Goal: Communication & Community: Answer question/provide support

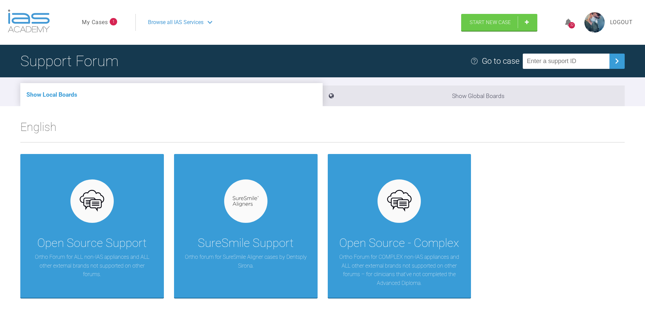
click at [105, 23] on link "My Cases" at bounding box center [95, 22] width 26 height 9
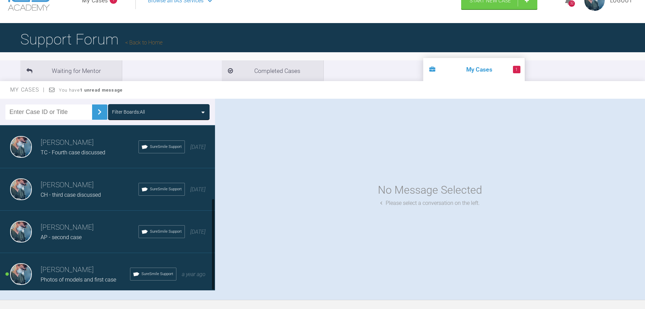
scroll to position [34, 0]
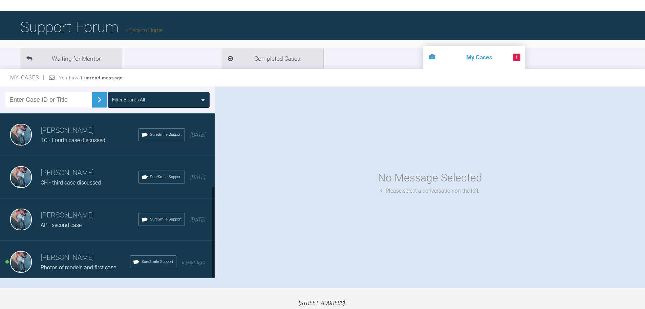
click at [101, 246] on div "[PERSON_NAME] Photos of models and first case SureSmile Support a year ago" at bounding box center [110, 261] width 220 height 42
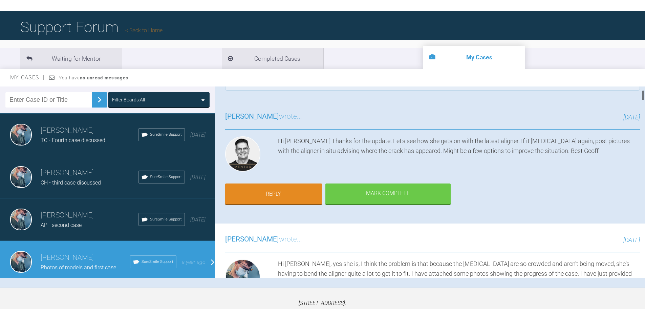
scroll to position [68, 0]
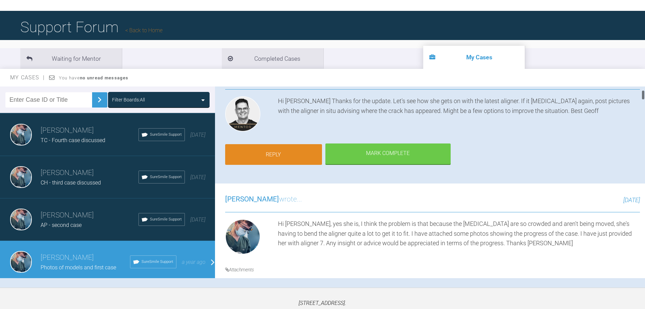
click at [284, 153] on link "Reply" at bounding box center [273, 154] width 97 height 21
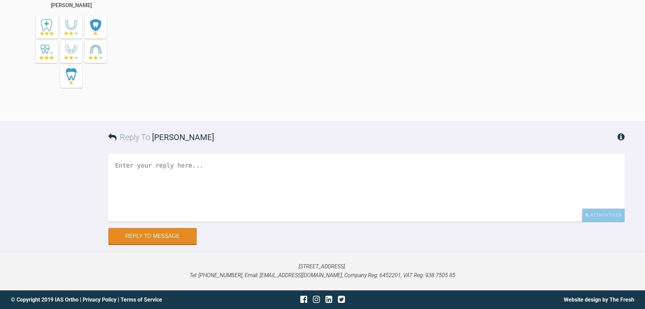
scroll to position [6326, 0]
click at [187, 179] on textarea at bounding box center [366, 188] width 516 height 68
type textarea "H"
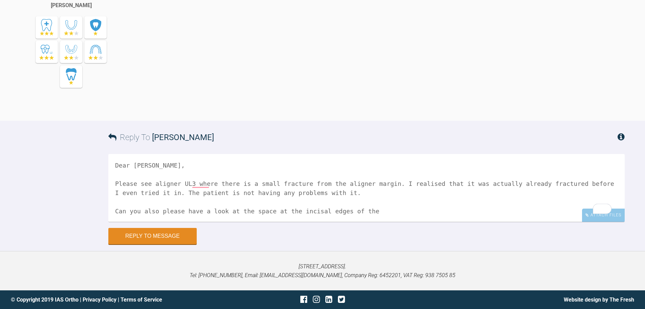
click at [22, 109] on div "[PERSON_NAME]" at bounding box center [81, 20] width 122 height 189
click at [369, 211] on textarea "Dear [PERSON_NAME], Please see aligner UL3 where there is a small fracture from…" at bounding box center [366, 188] width 516 height 68
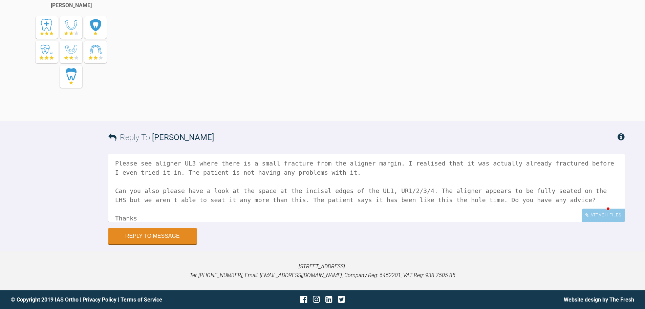
scroll to position [29, 0]
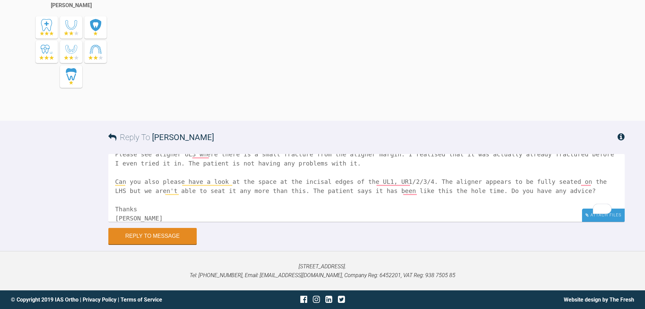
click at [607, 218] on div "Attach Files" at bounding box center [603, 214] width 43 height 13
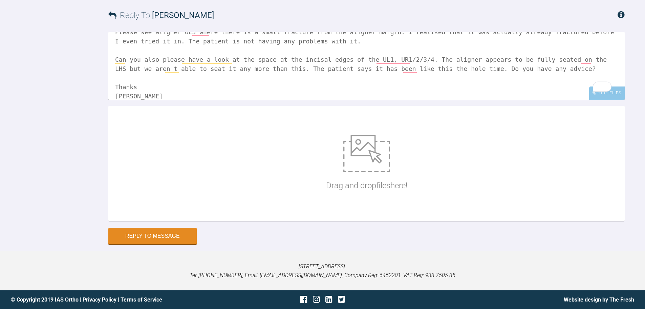
scroll to position [0, 0]
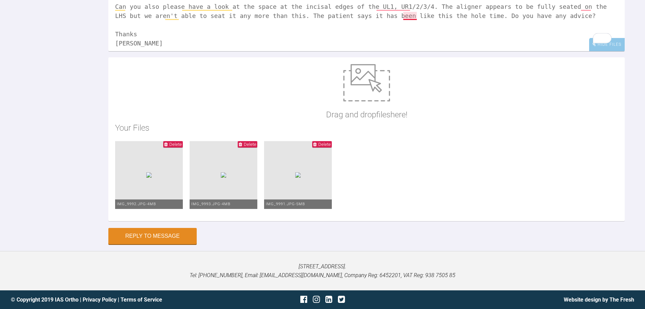
click at [407, 51] on textarea "Dear [PERSON_NAME], Please see aligner UL3 where there is a small fracture from…" at bounding box center [366, 17] width 516 height 68
click at [384, 51] on textarea "Dear [PERSON_NAME], Please see aligner UL3 where there is a small fracture from…" at bounding box center [366, 17] width 516 height 68
type textarea "Dear [PERSON_NAME], Please see aligner UL3 where there is a small fracture from…"
click at [165, 234] on button "Reply to Message" at bounding box center [152, 236] width 88 height 16
